Goal: Navigation & Orientation: Go to known website

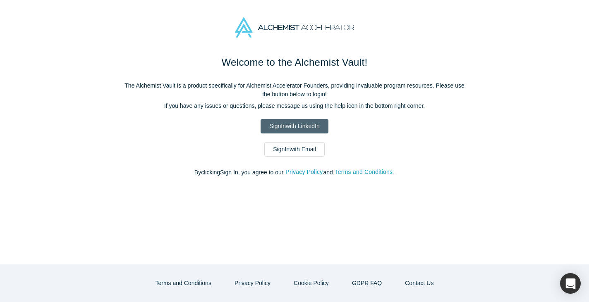
click at [281, 128] on link "Sign In with LinkedIn" at bounding box center [294, 126] width 67 height 14
